Goal: Task Accomplishment & Management: Use online tool/utility

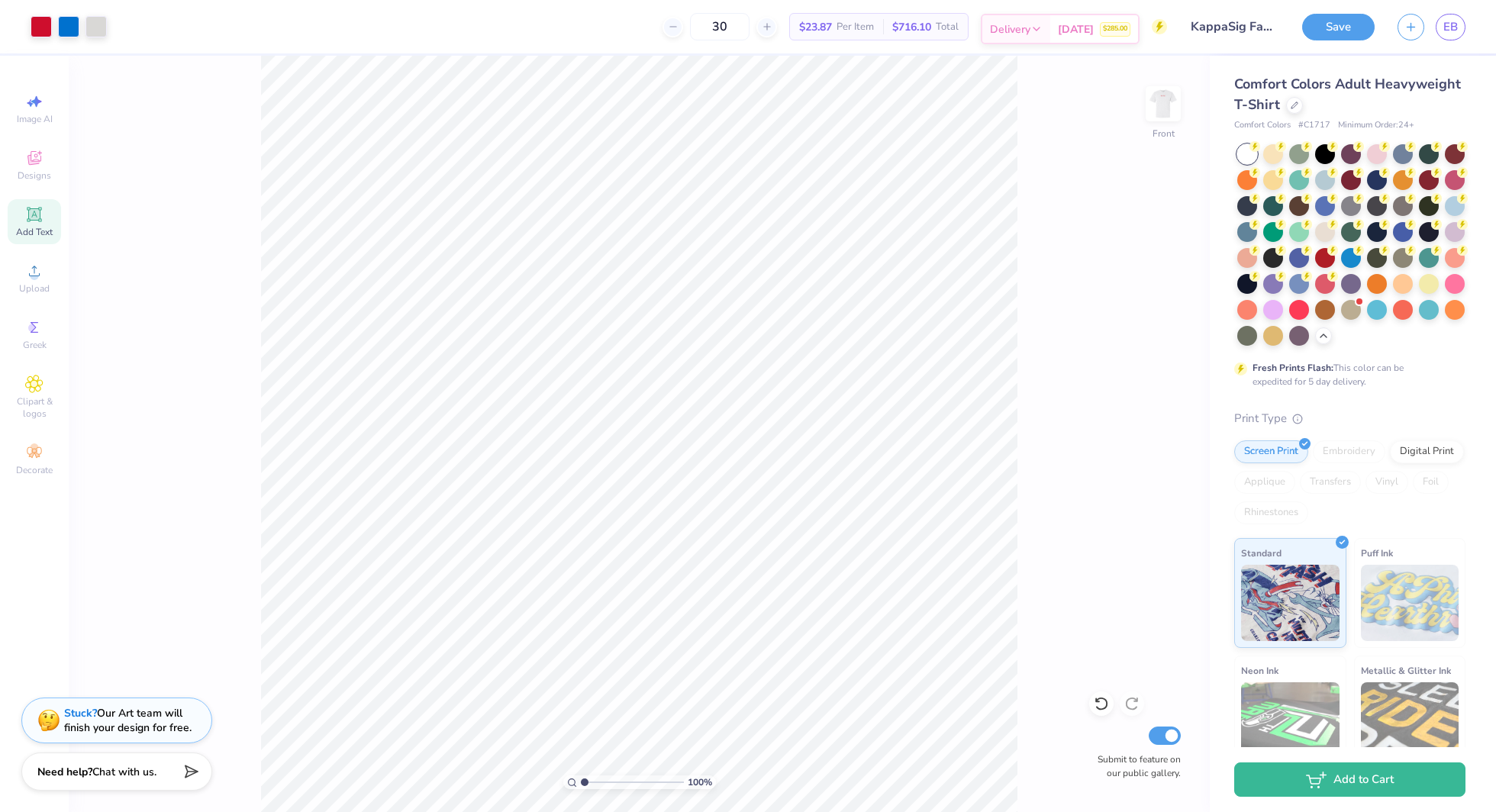
click at [1083, 25] on span "[DATE]" at bounding box center [1075, 29] width 36 height 16
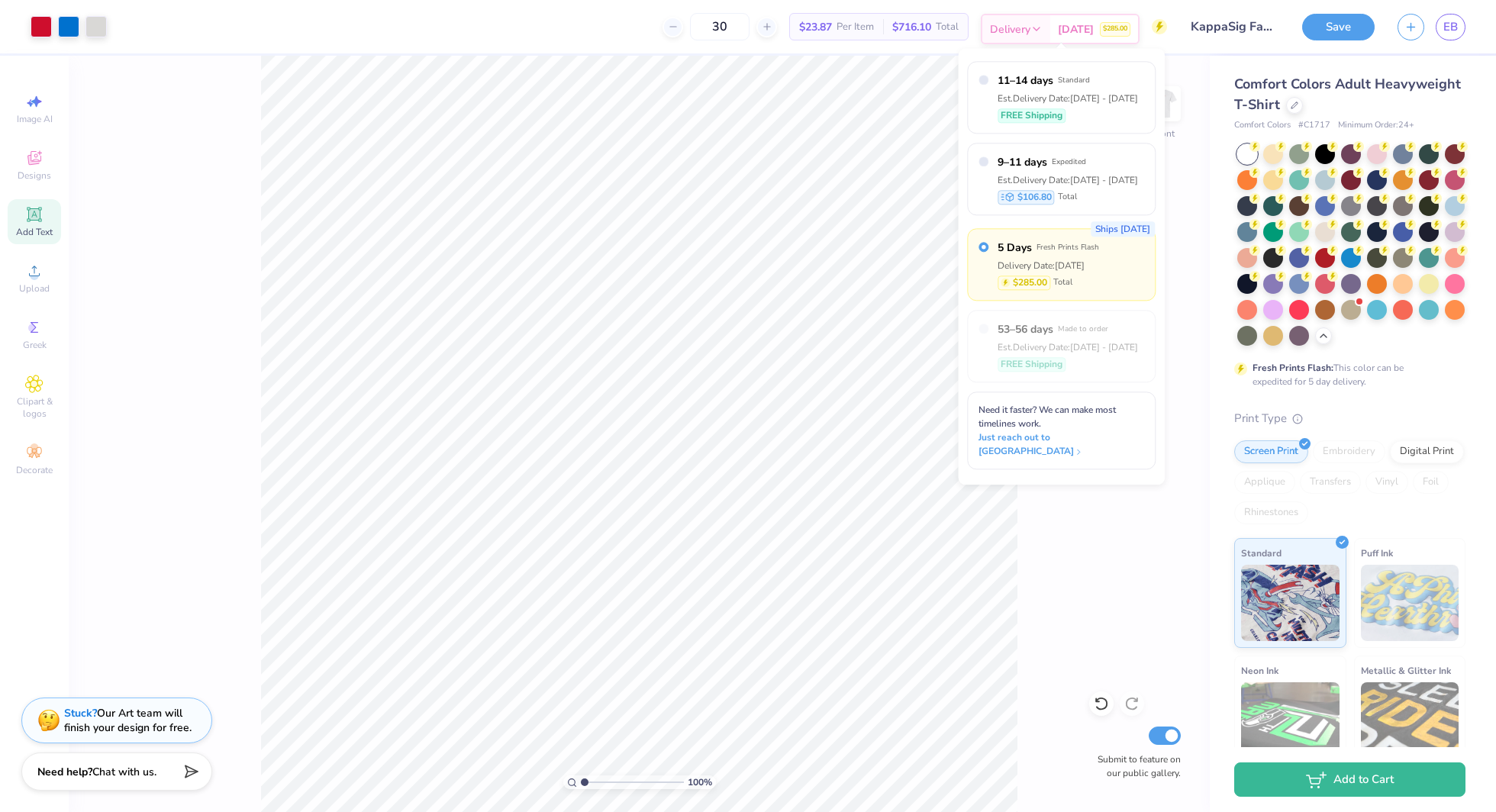
click at [1083, 25] on span "[DATE]" at bounding box center [1075, 29] width 36 height 16
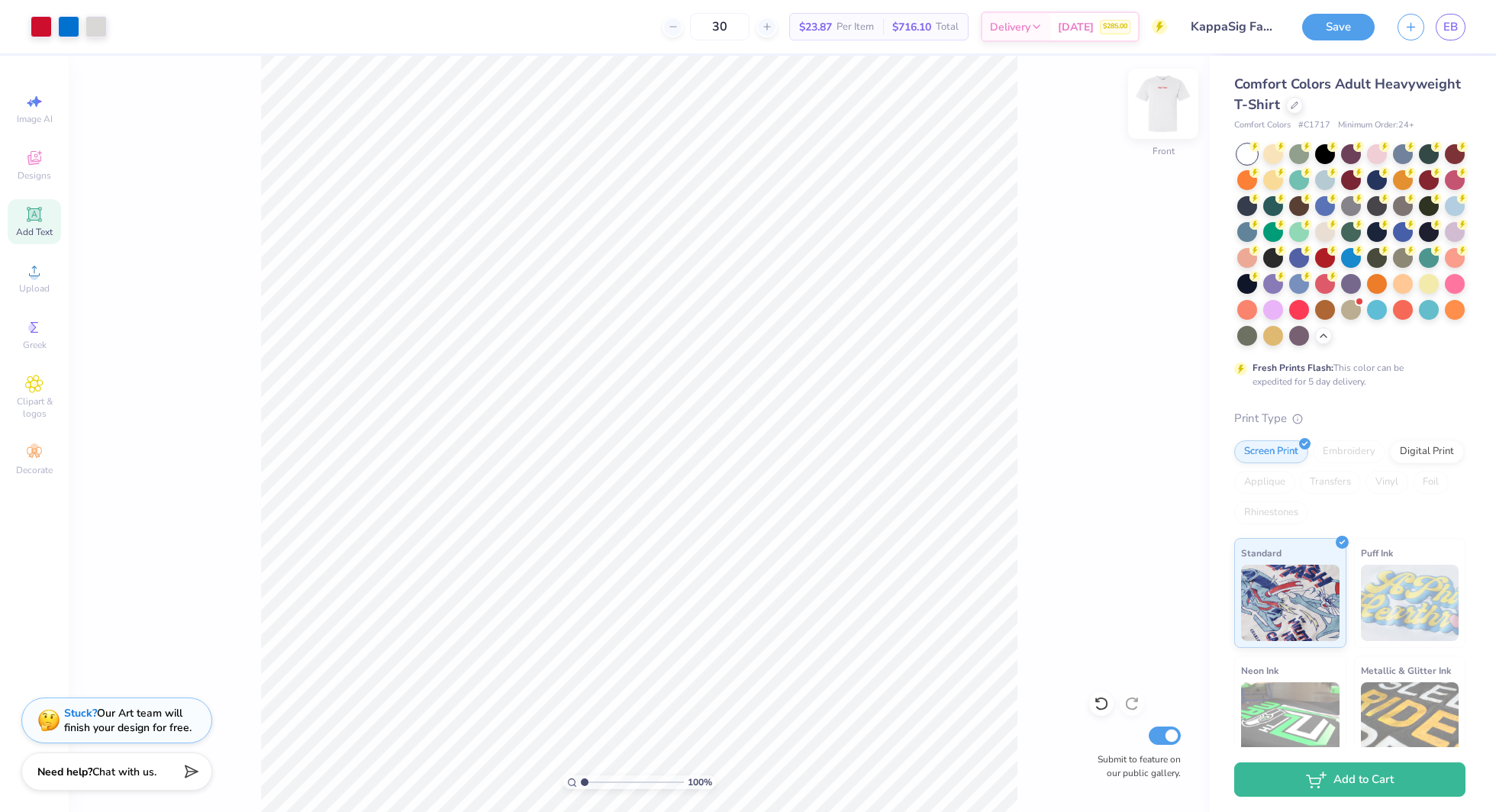
click at [1150, 111] on img at bounding box center [1163, 104] width 61 height 61
click at [1156, 114] on img at bounding box center [1163, 104] width 61 height 61
click at [738, 587] on li "Group" at bounding box center [753, 596] width 120 height 30
click at [1154, 105] on img at bounding box center [1163, 104] width 61 height 61
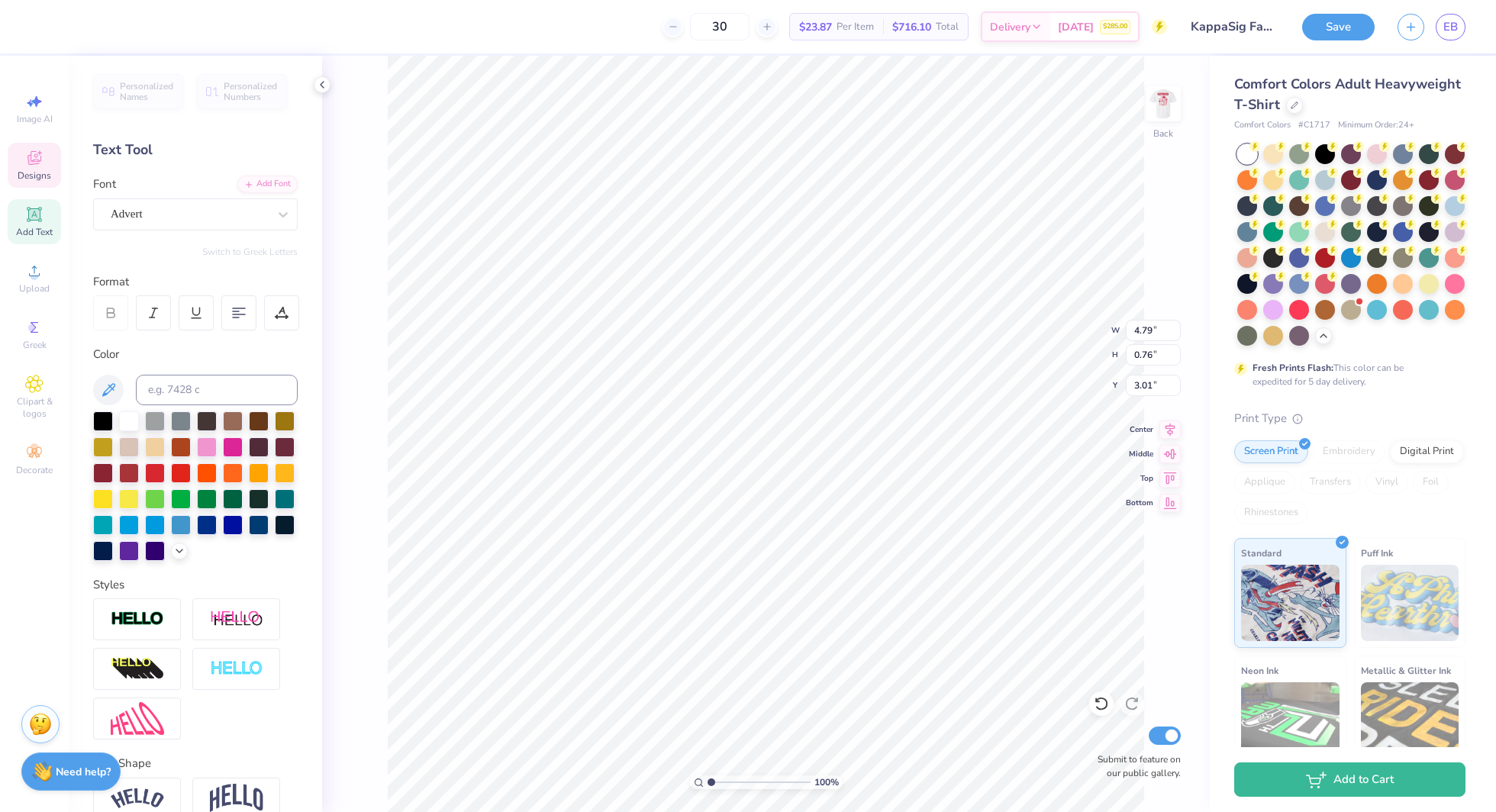
type input "4.79"
type input "0.76"
type input "3.01"
type input "3.00"
click at [323, 84] on icon at bounding box center [322, 85] width 12 height 12
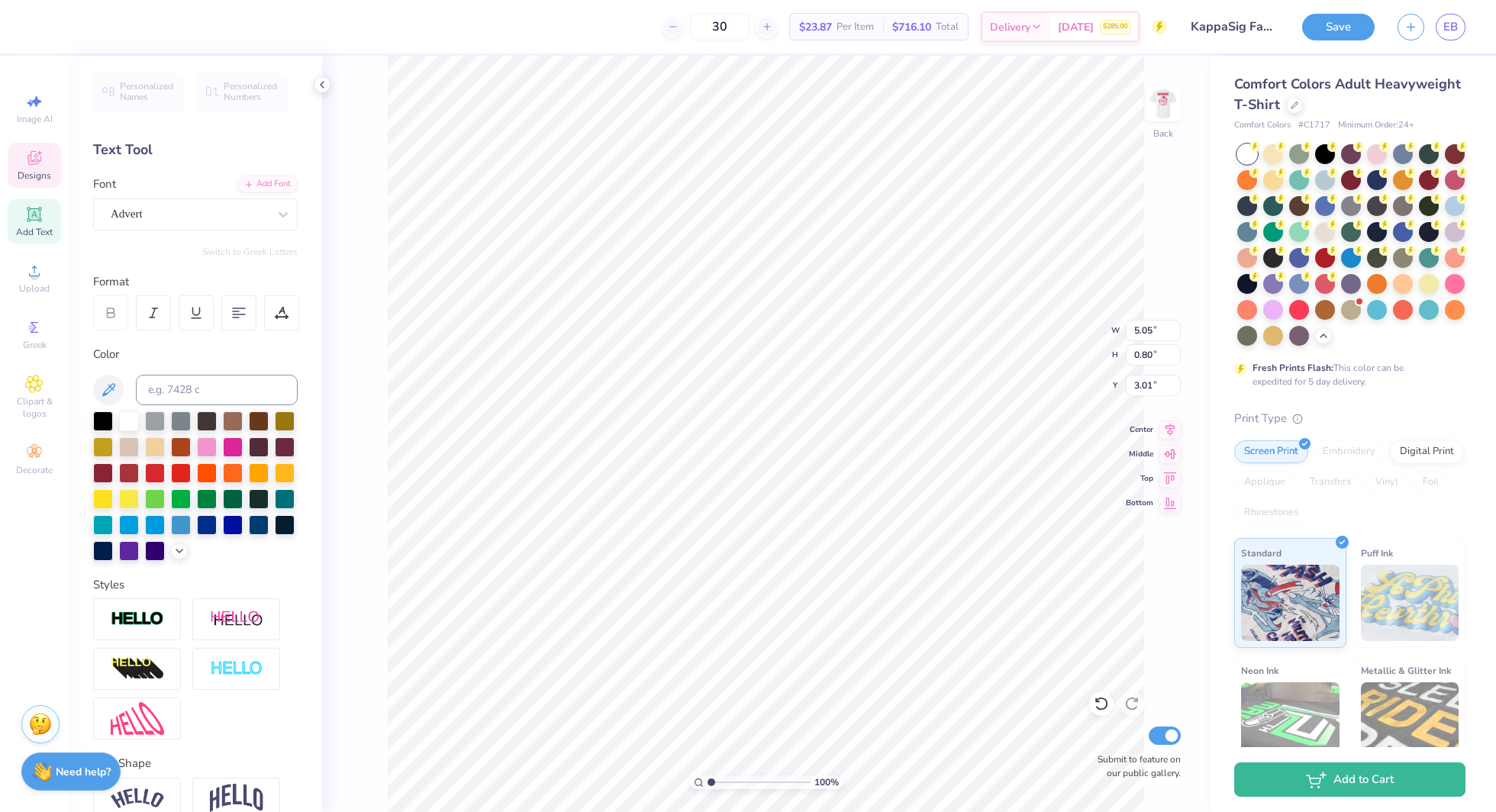
type input "5.05"
type input "0.80"
type input "3.01"
click at [1013, 53] on div "30 $23.87 Per Item $716.10 Total Delivery [DATE] $285.00" at bounding box center [605, 26] width 1126 height 54
type input "3.00"
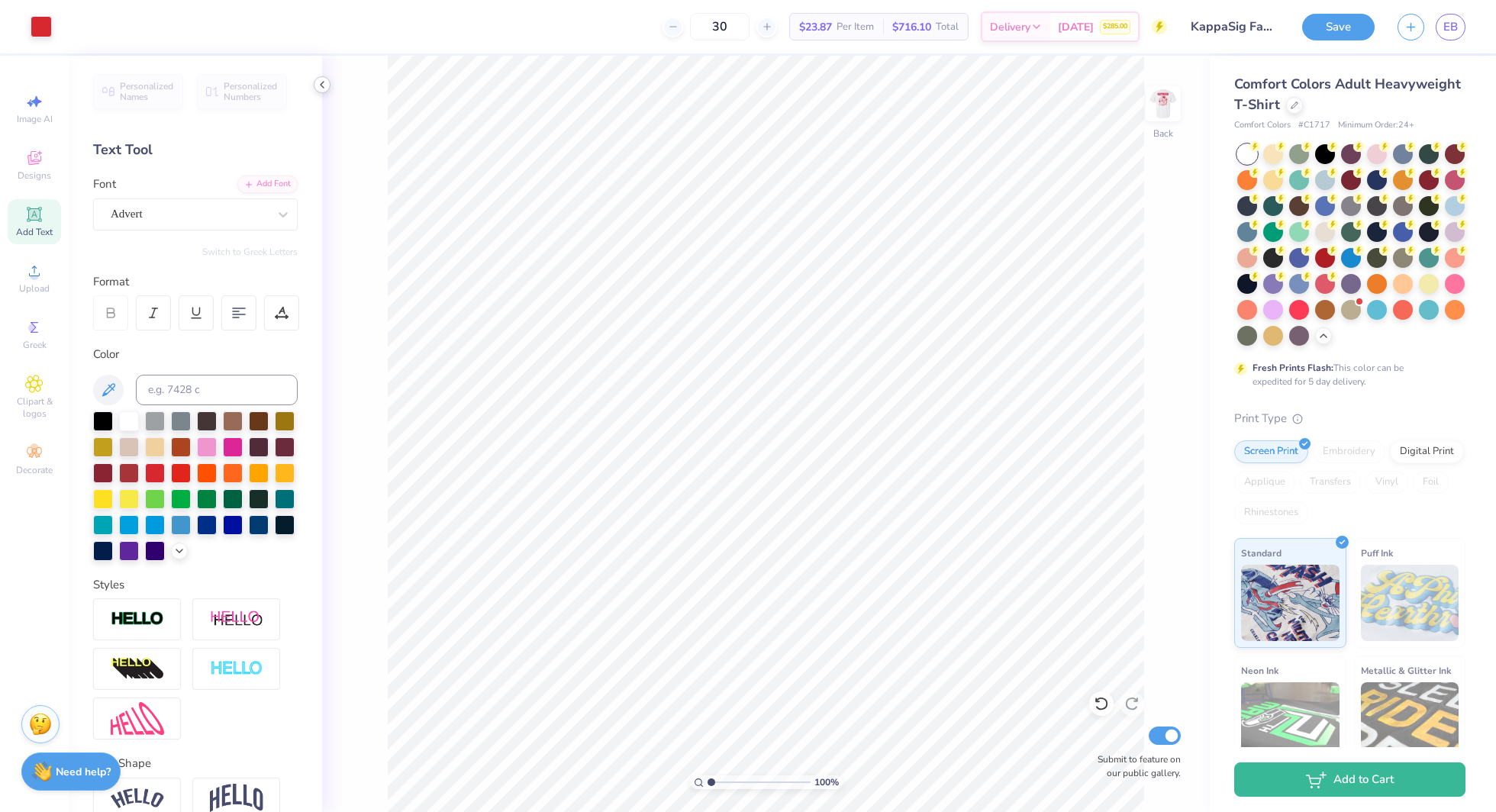
click at [318, 86] on icon at bounding box center [322, 85] width 12 height 12
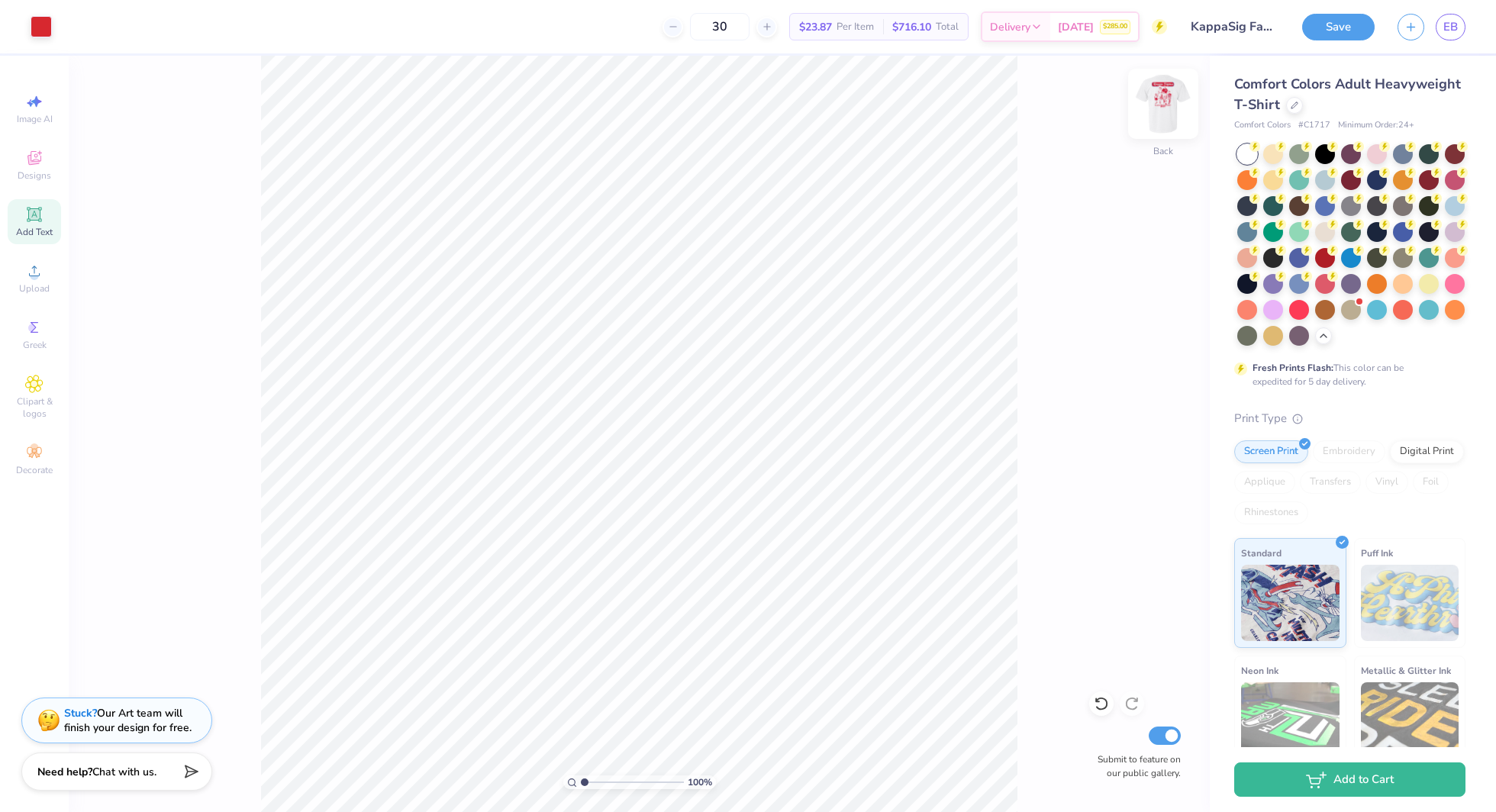
click at [1178, 108] on img at bounding box center [1163, 104] width 61 height 61
click at [1178, 108] on img at bounding box center [1163, 104] width 31 height 31
click at [1178, 108] on img at bounding box center [1163, 104] width 61 height 61
click at [1340, 24] on button "Save" at bounding box center [1338, 25] width 73 height 26
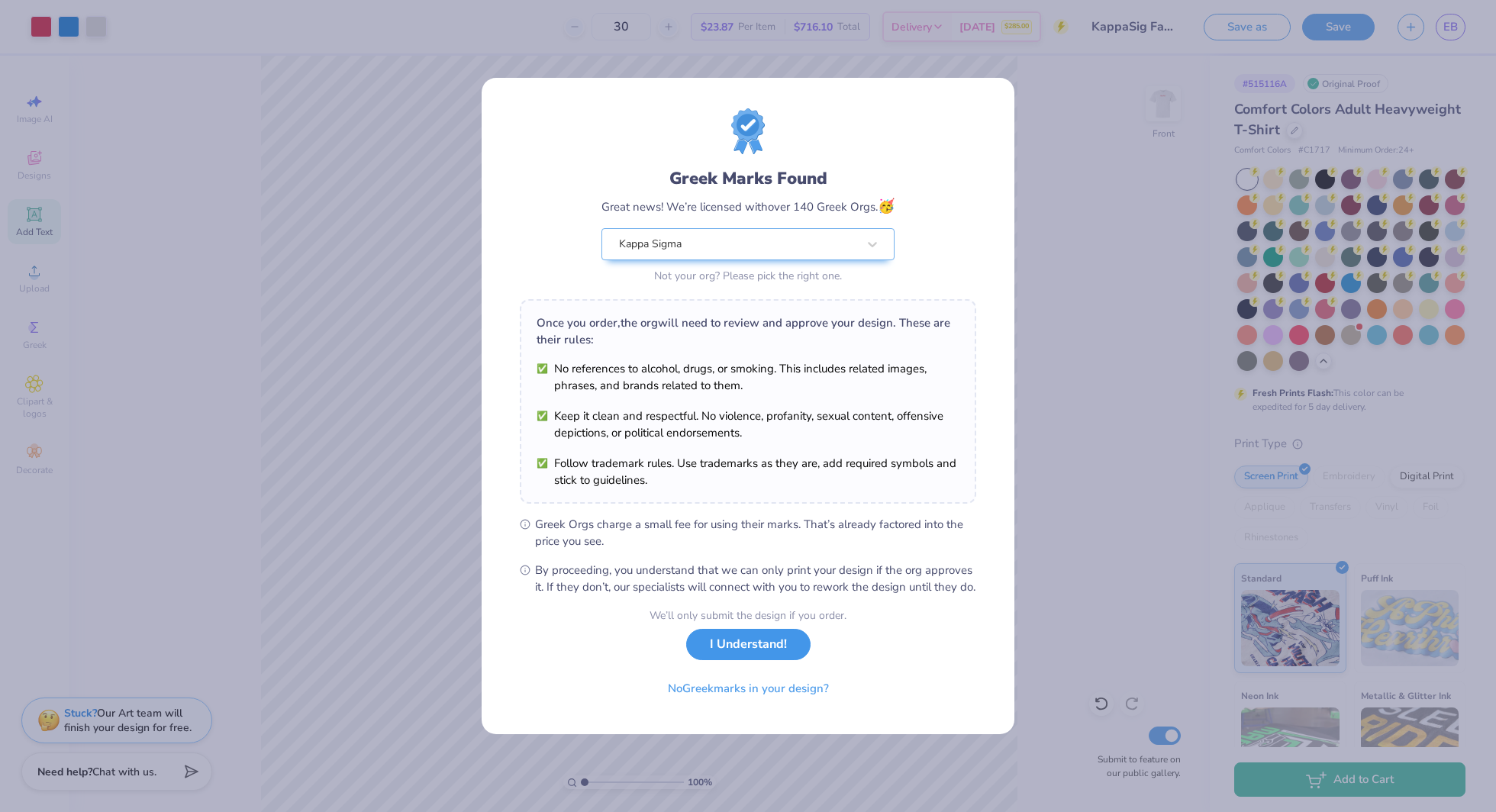
click at [739, 658] on button "I Understand!" at bounding box center [749, 644] width 125 height 32
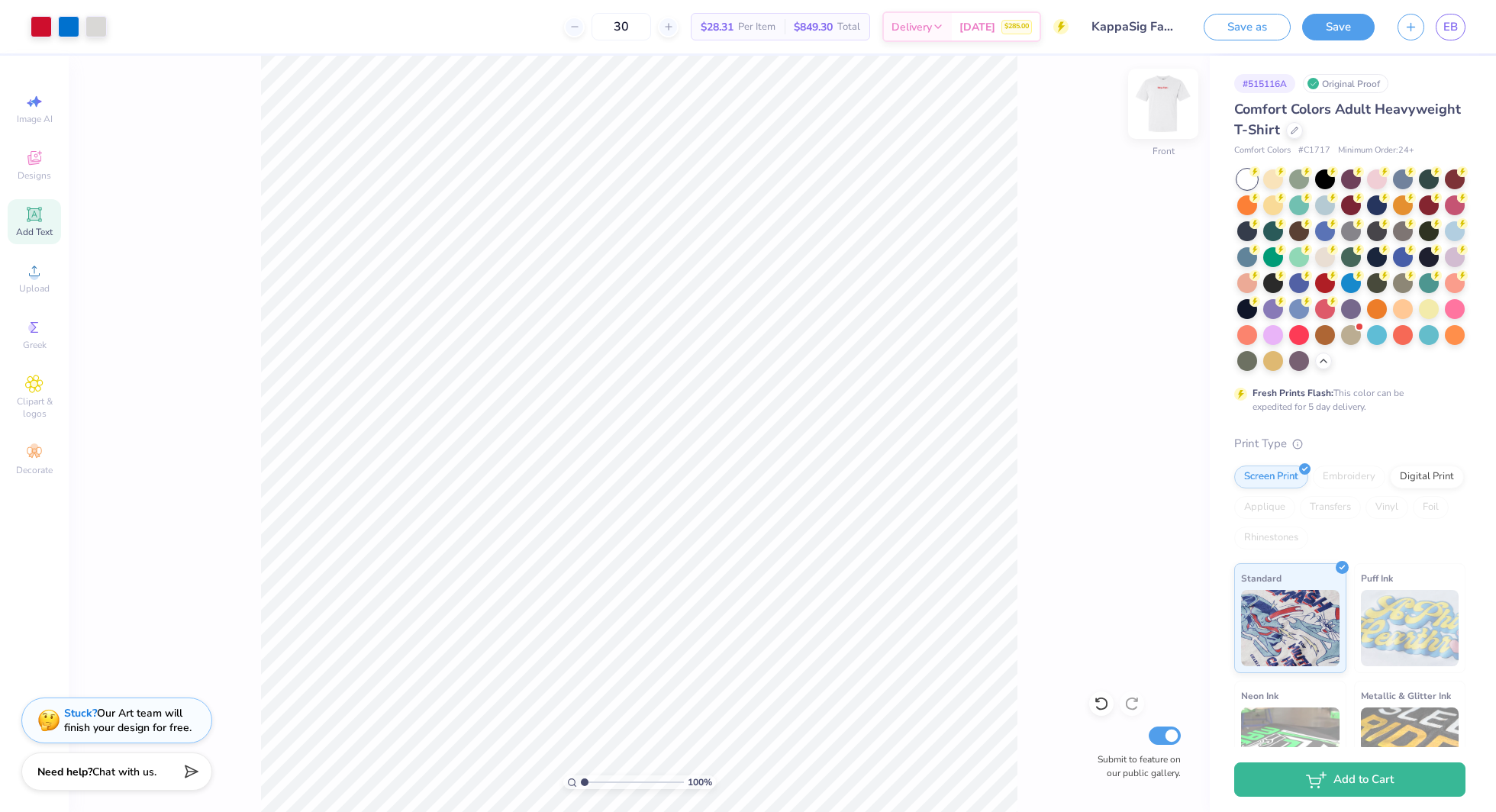
click at [1165, 119] on img at bounding box center [1163, 104] width 61 height 61
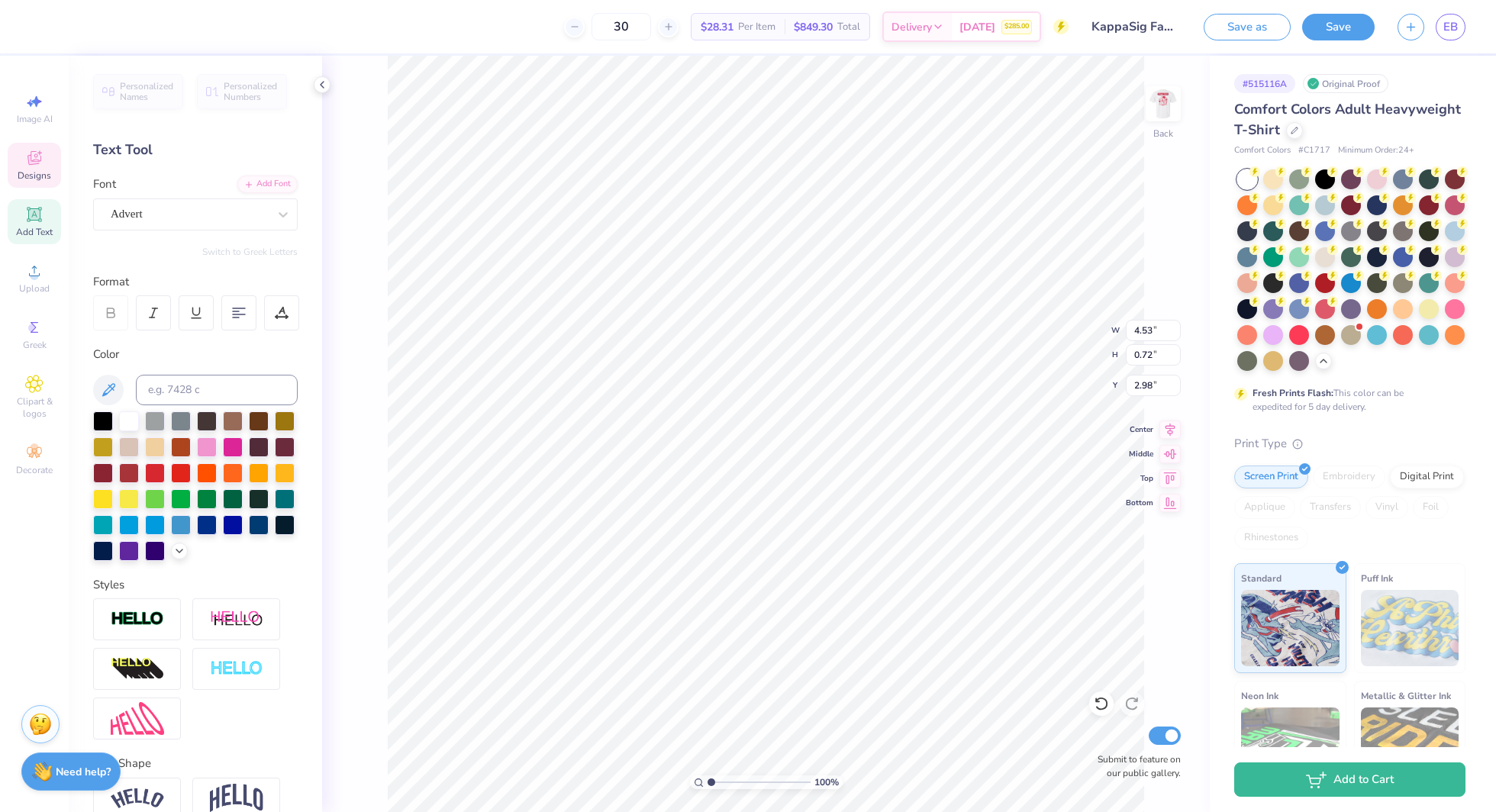
type input "4.53"
type input "0.72"
type input "2.98"
type input "3.00"
type input "5.04"
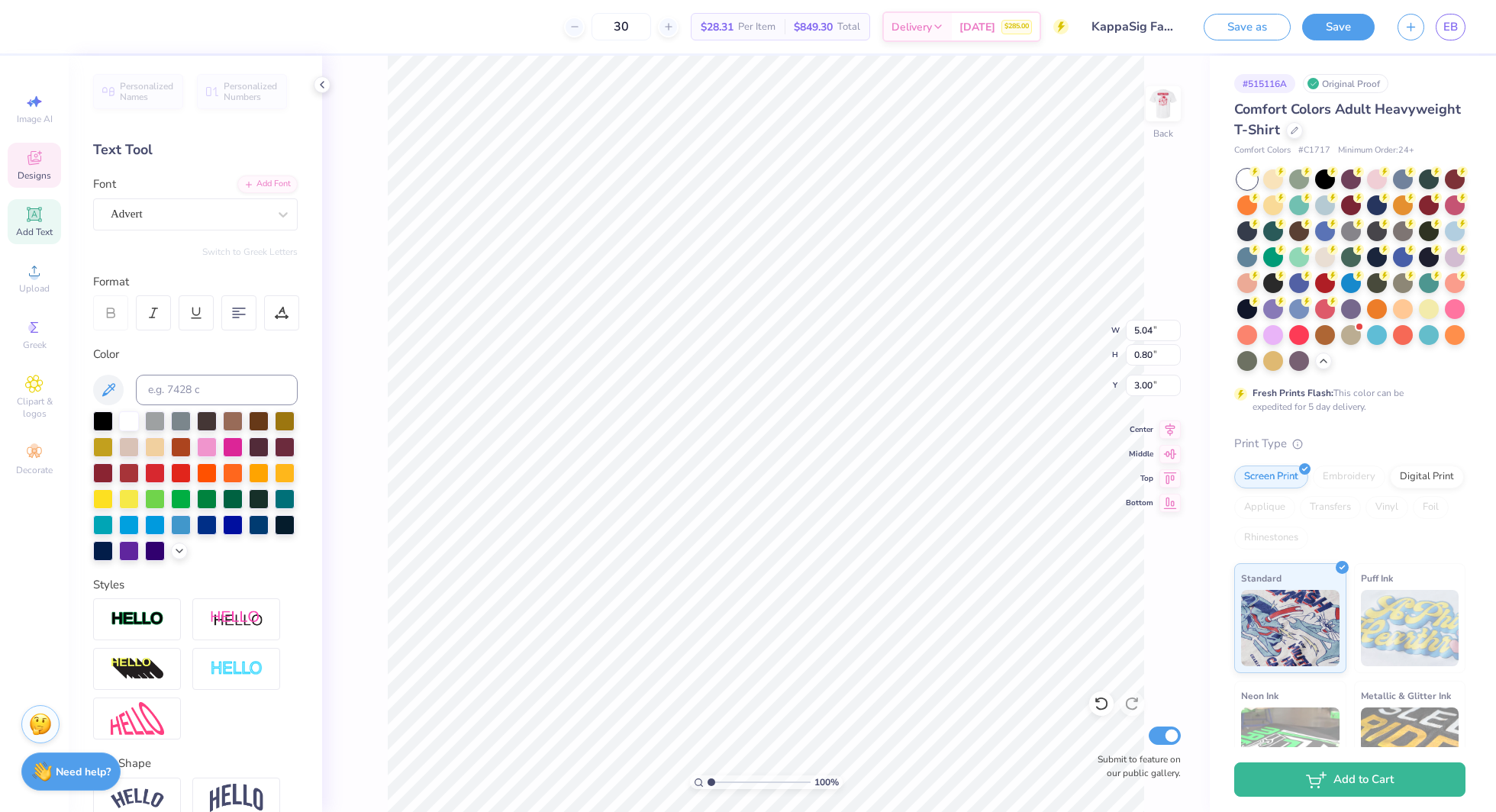
type input "0.80"
type input "3.02"
click at [1164, 116] on img at bounding box center [1163, 104] width 61 height 61
click at [326, 85] on icon at bounding box center [322, 85] width 12 height 12
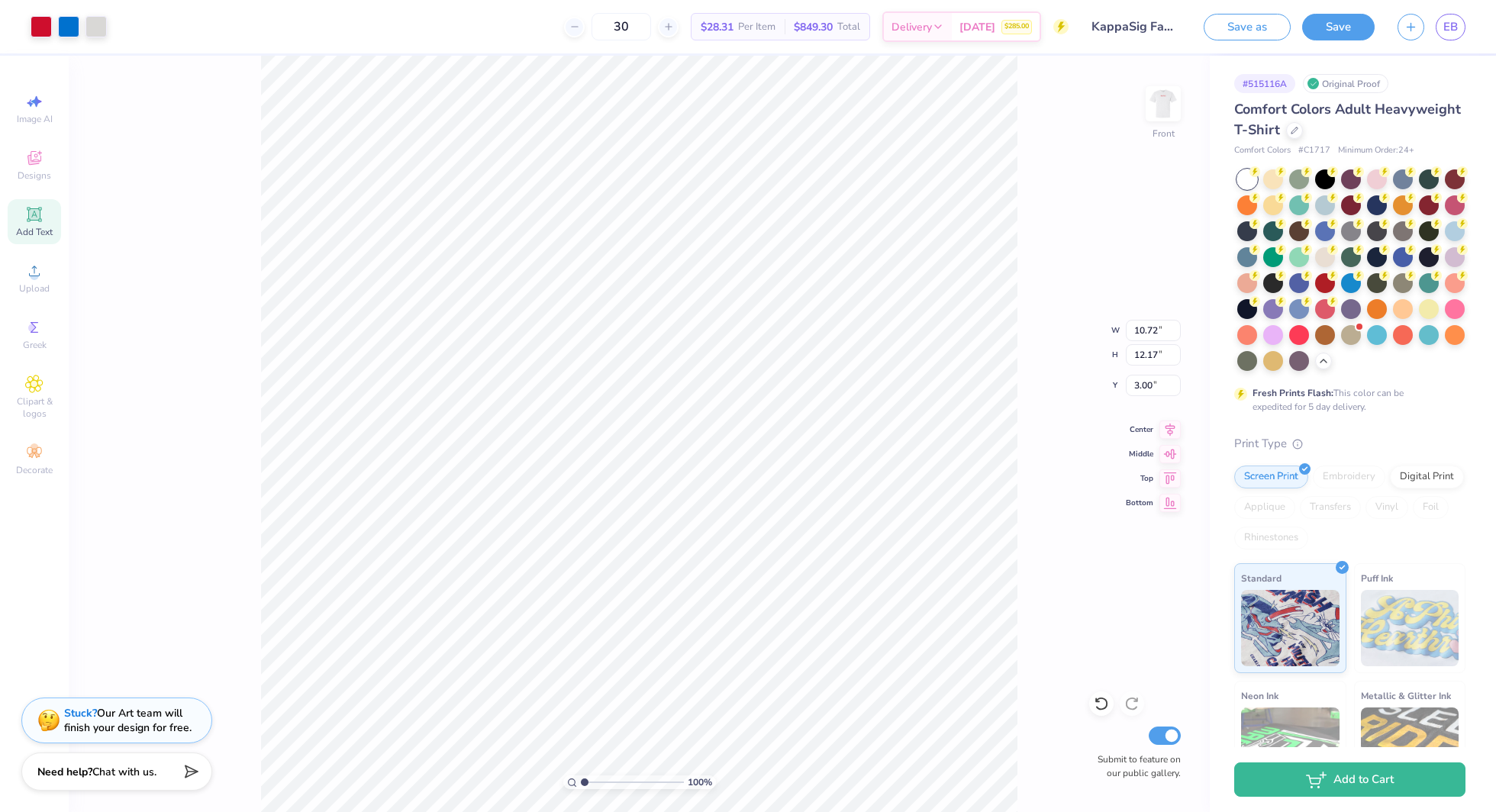
type input "10.72"
type input "12.17"
click at [715, 32] on span "$28.31" at bounding box center [716, 27] width 32 height 16
click at [956, 31] on div "[DATE] $285.00" at bounding box center [996, 28] width 88 height 27
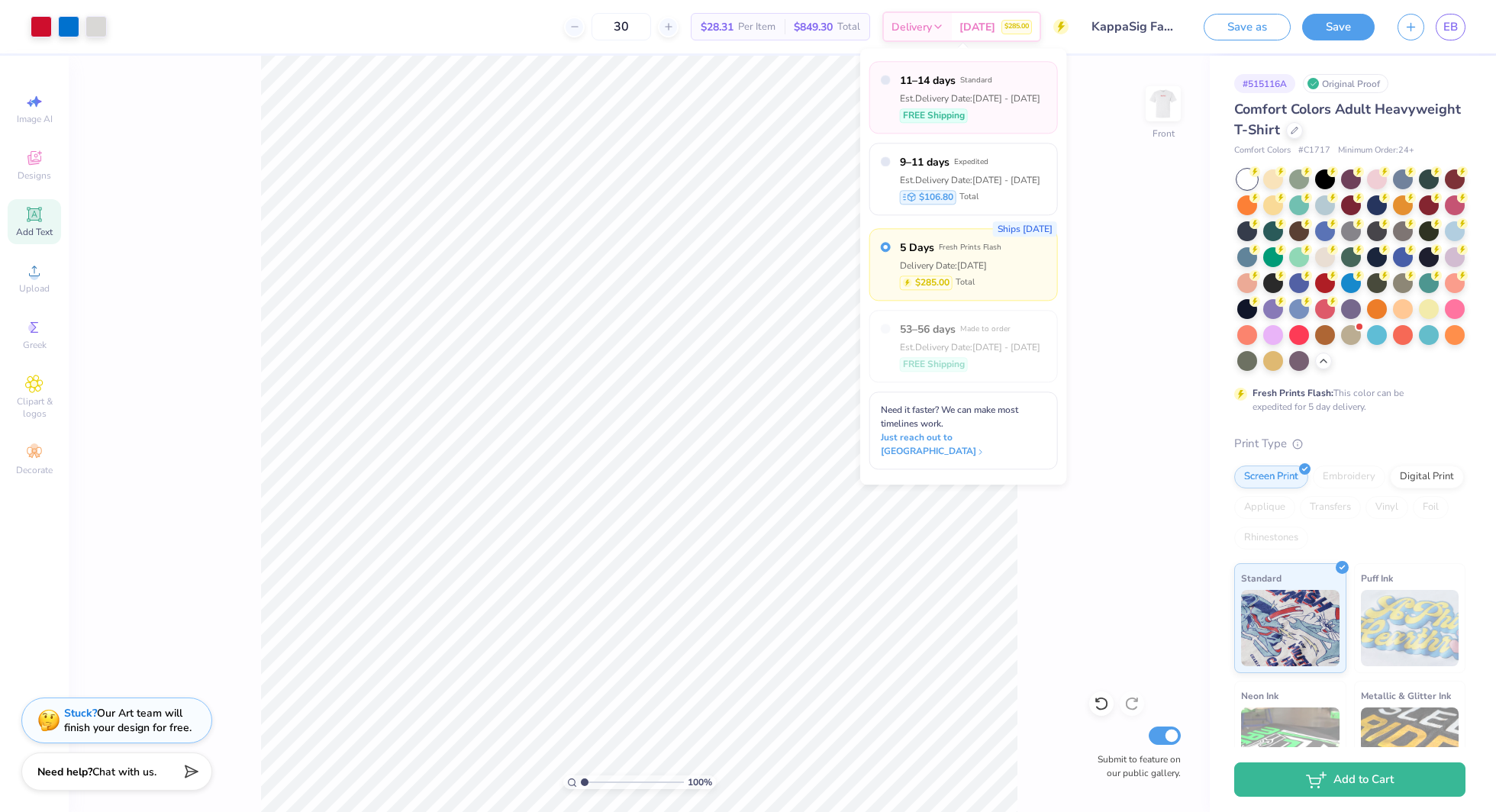
click at [915, 95] on div "Est. Delivery Date: [DATE] - [DATE]" at bounding box center [970, 98] width 140 height 14
radio input "true"
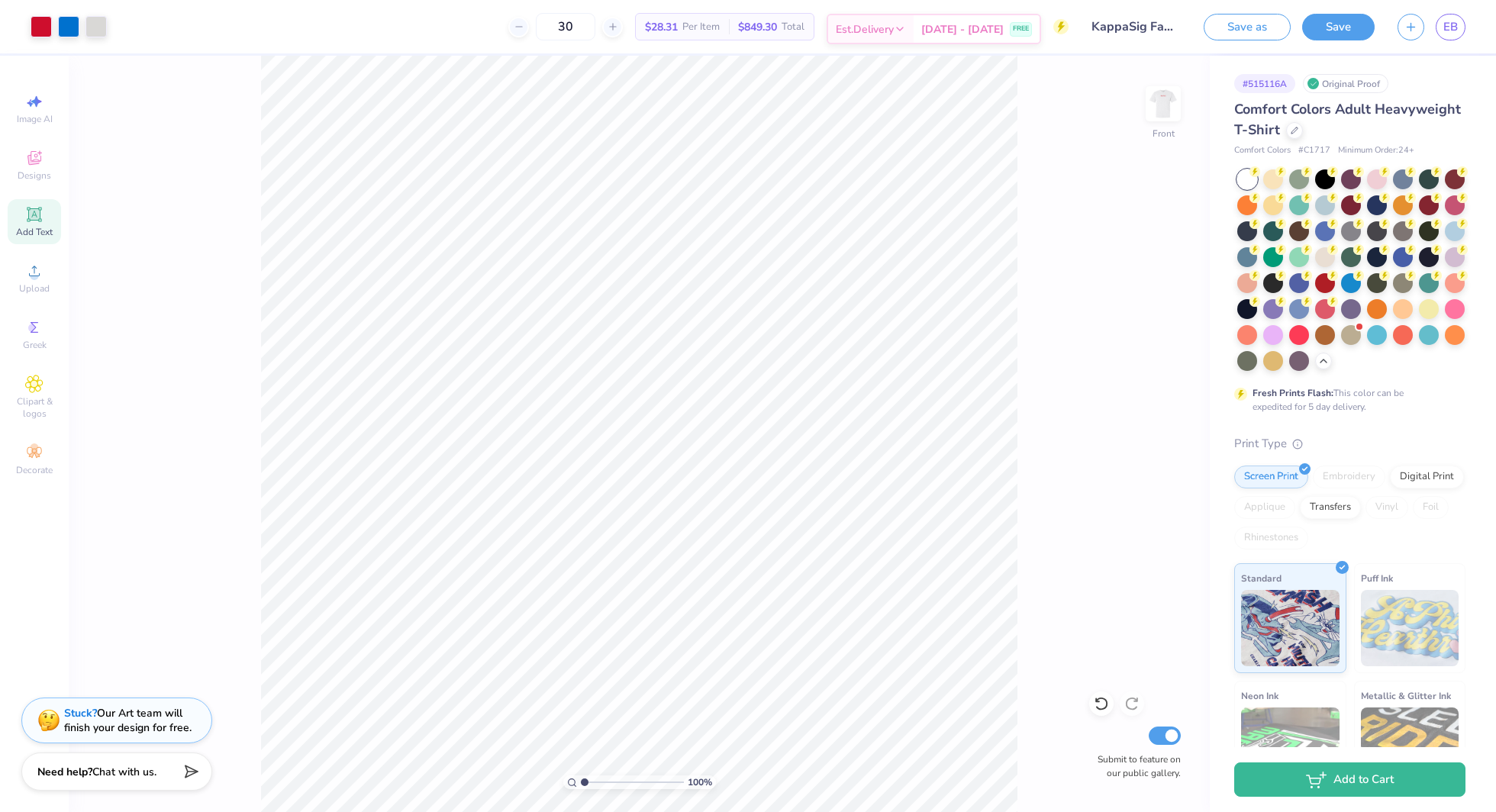
click at [914, 22] on div "Est. Delivery" at bounding box center [870, 28] width 85 height 27
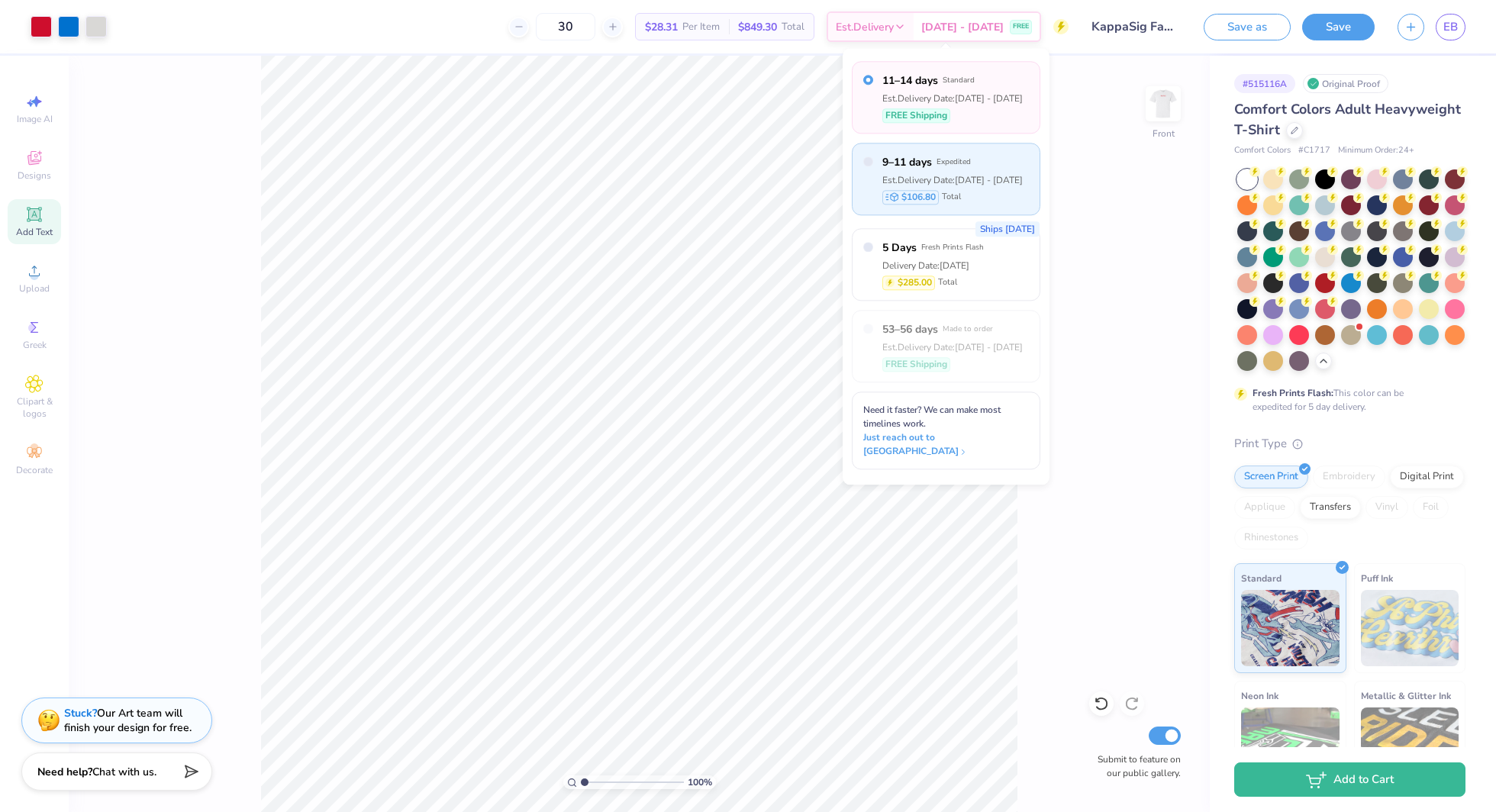
click at [921, 162] on span "9–11 days" at bounding box center [907, 162] width 50 height 16
radio input "false"
radio input "true"
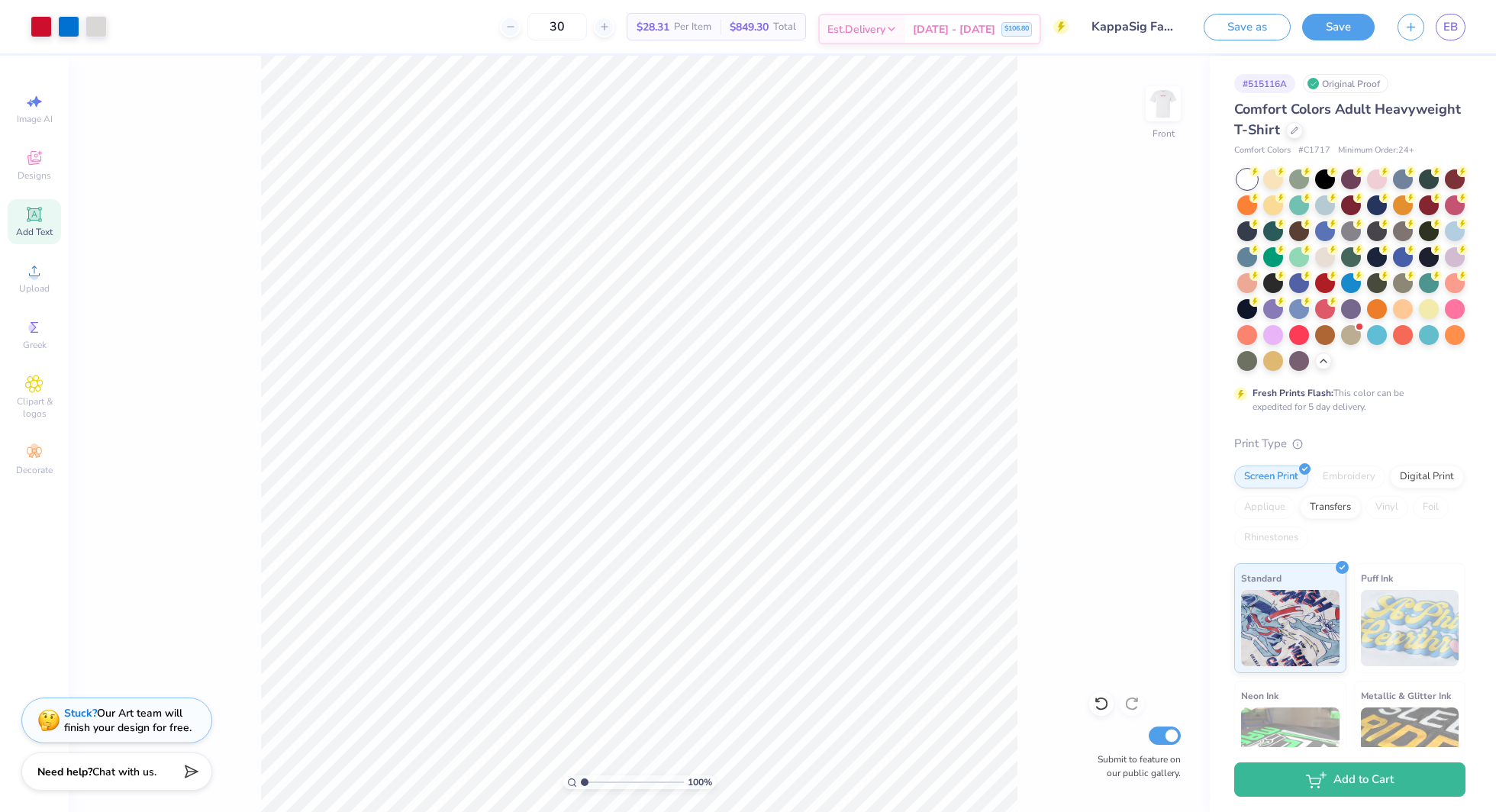
click at [886, 23] on span "Est. Delivery" at bounding box center [856, 29] width 58 height 16
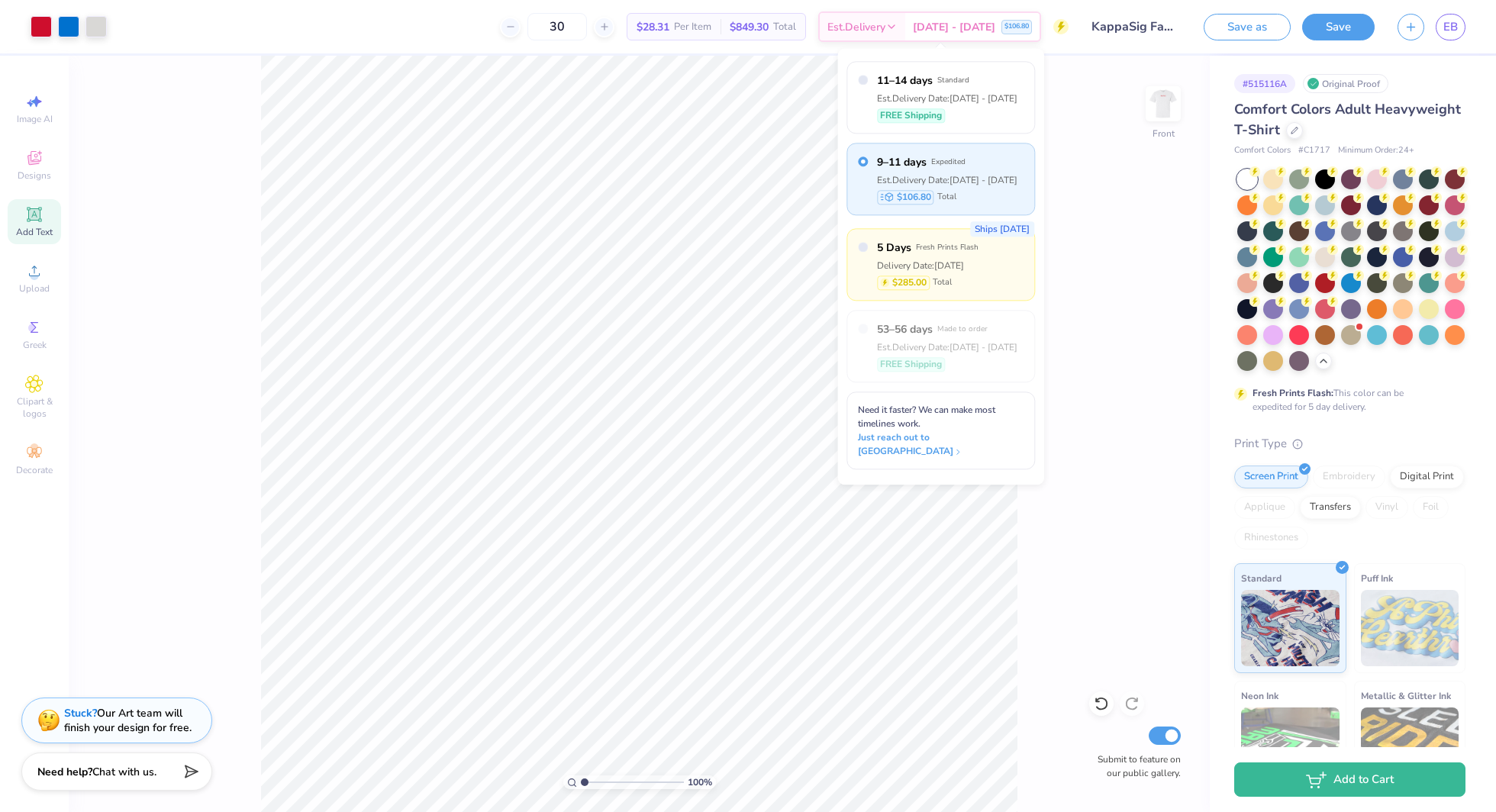
click at [894, 262] on div "Delivery Date: [DATE]" at bounding box center [928, 266] width 102 height 14
radio input "false"
radio input "true"
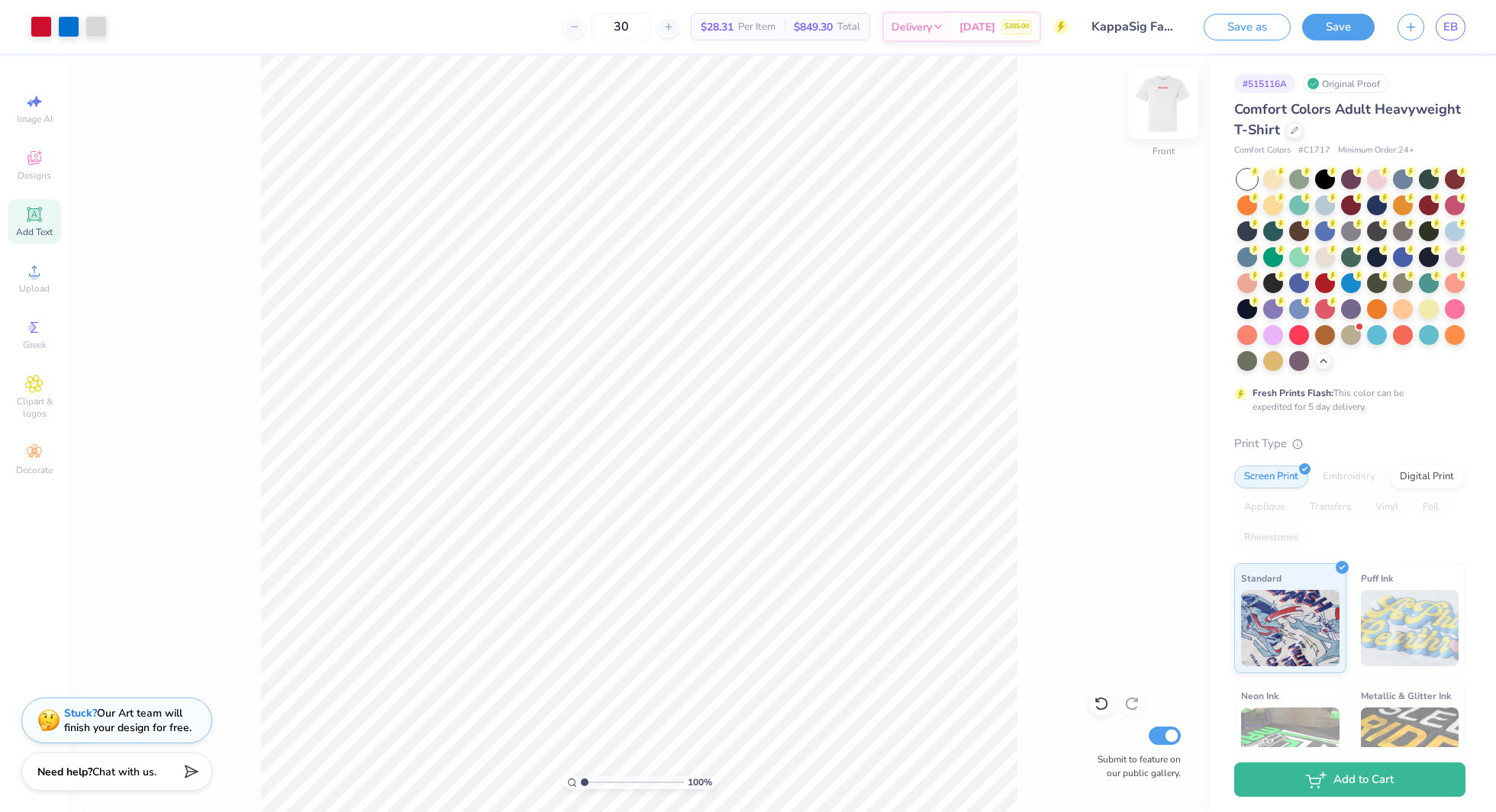
click at [1162, 90] on img at bounding box center [1163, 104] width 61 height 61
click at [1162, 93] on img at bounding box center [1163, 104] width 61 height 61
click at [1449, 29] on span "EB" at bounding box center [1450, 27] width 15 height 18
